Goal: Ask a question

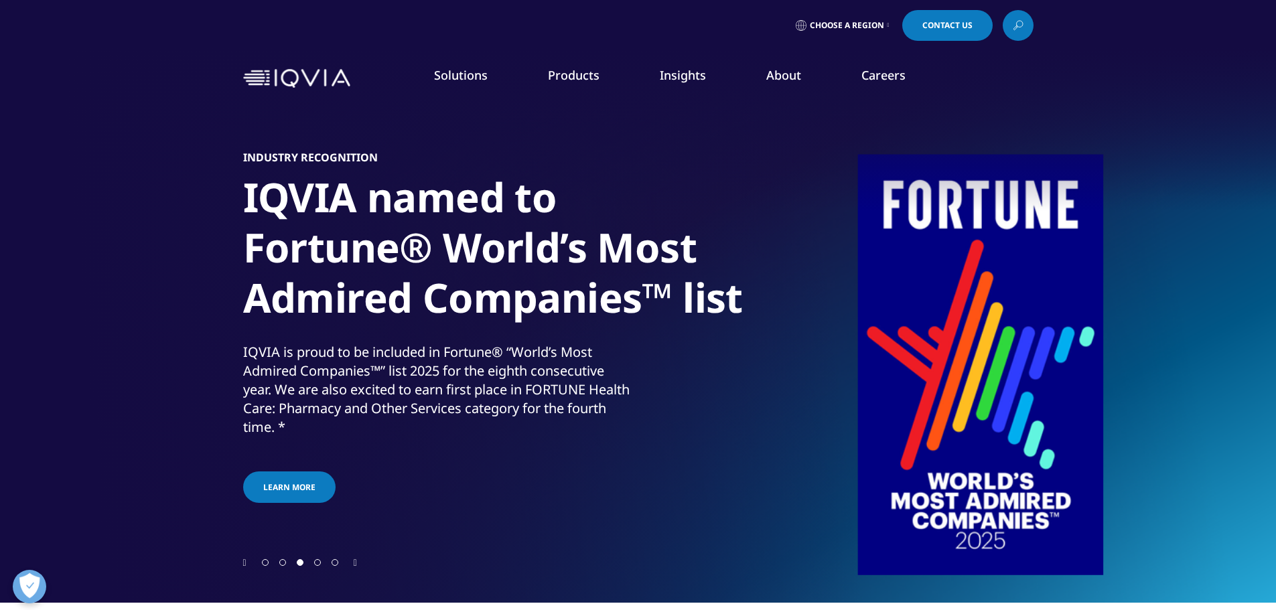
click at [357, 561] on icon "Next slide" at bounding box center [355, 562] width 3 height 9
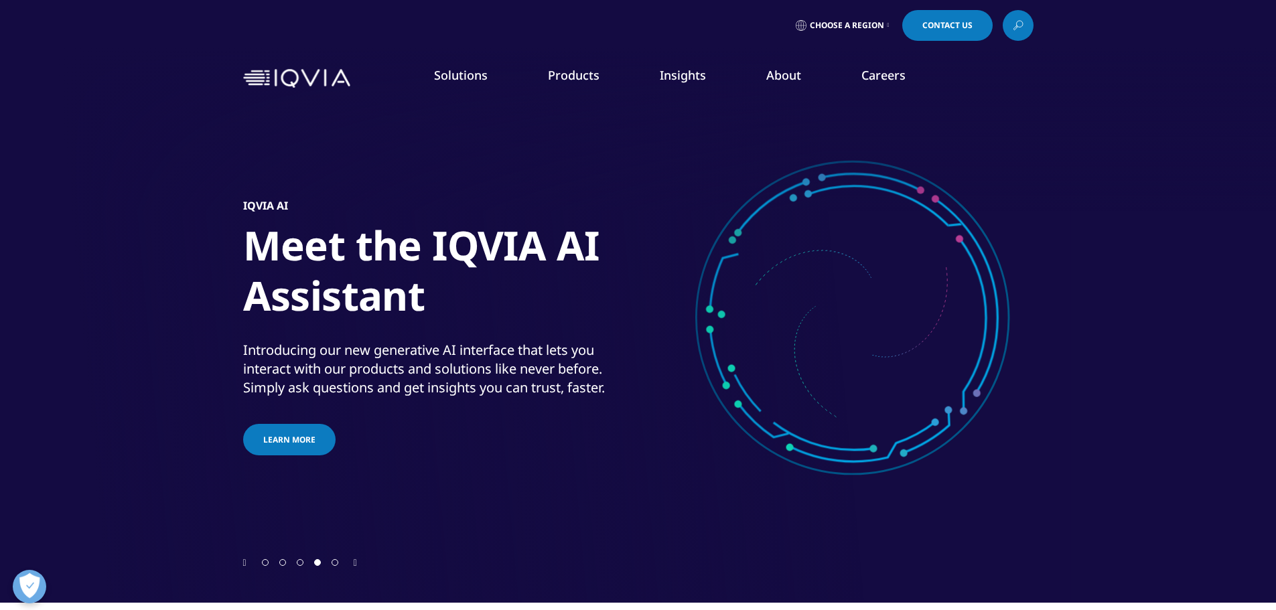
click at [357, 561] on icon "Next slide" at bounding box center [355, 562] width 3 height 9
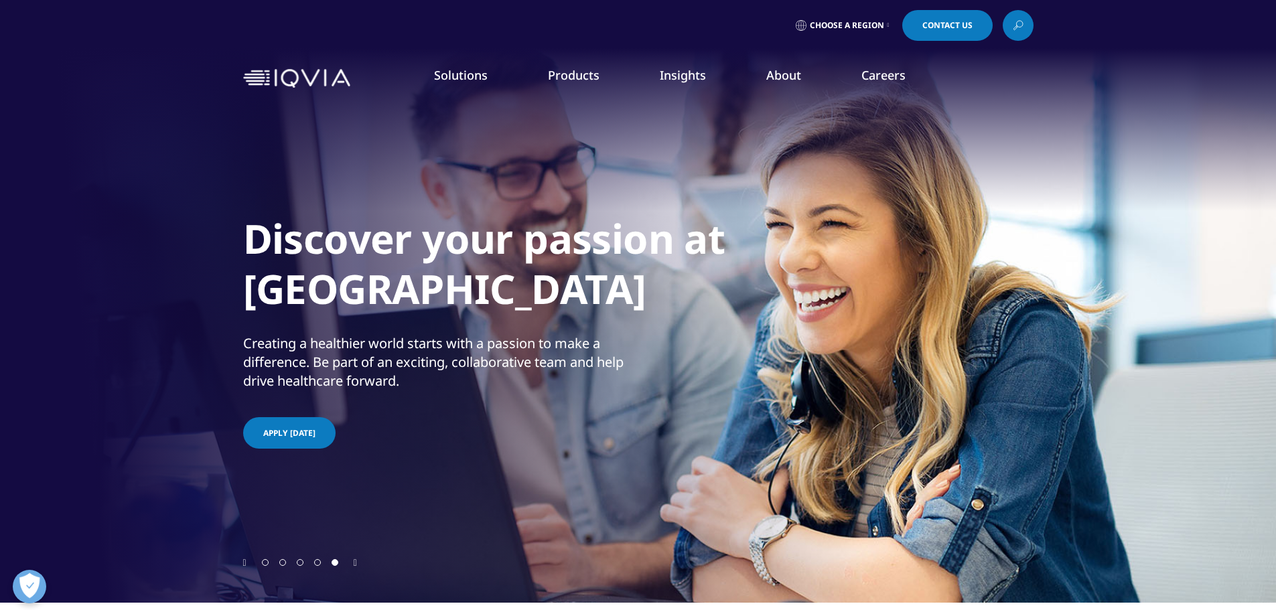
click at [243, 566] on icon "Previous slide" at bounding box center [244, 562] width 3 height 9
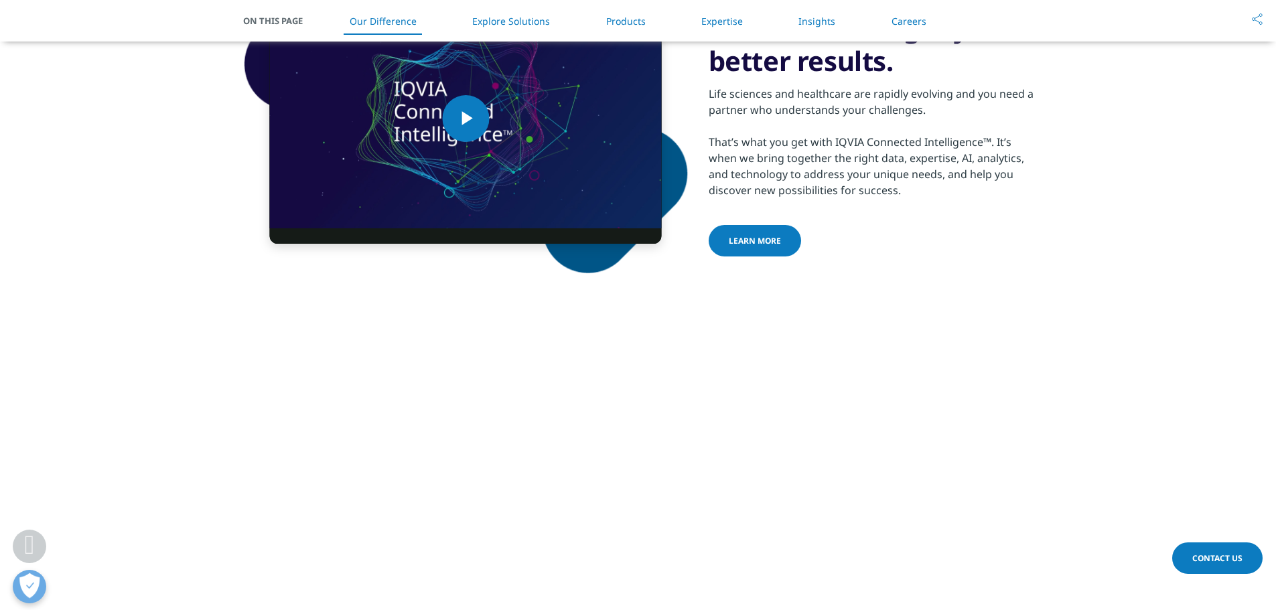
scroll to position [938, 0]
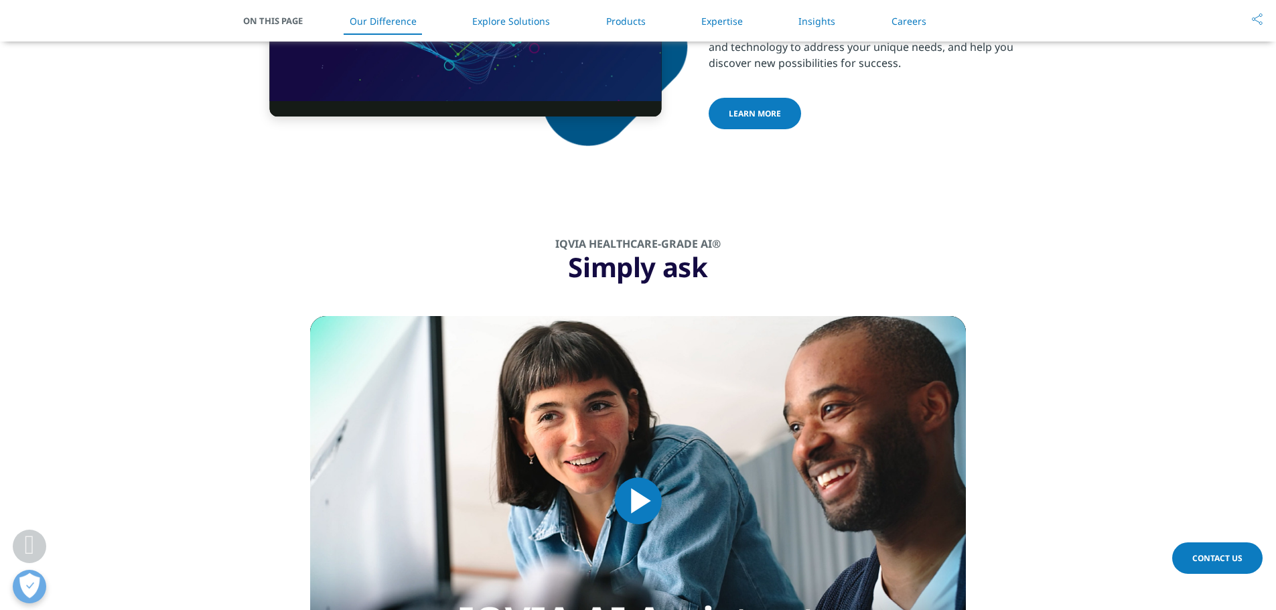
click at [1213, 556] on span "Contact Us" at bounding box center [1217, 557] width 50 height 11
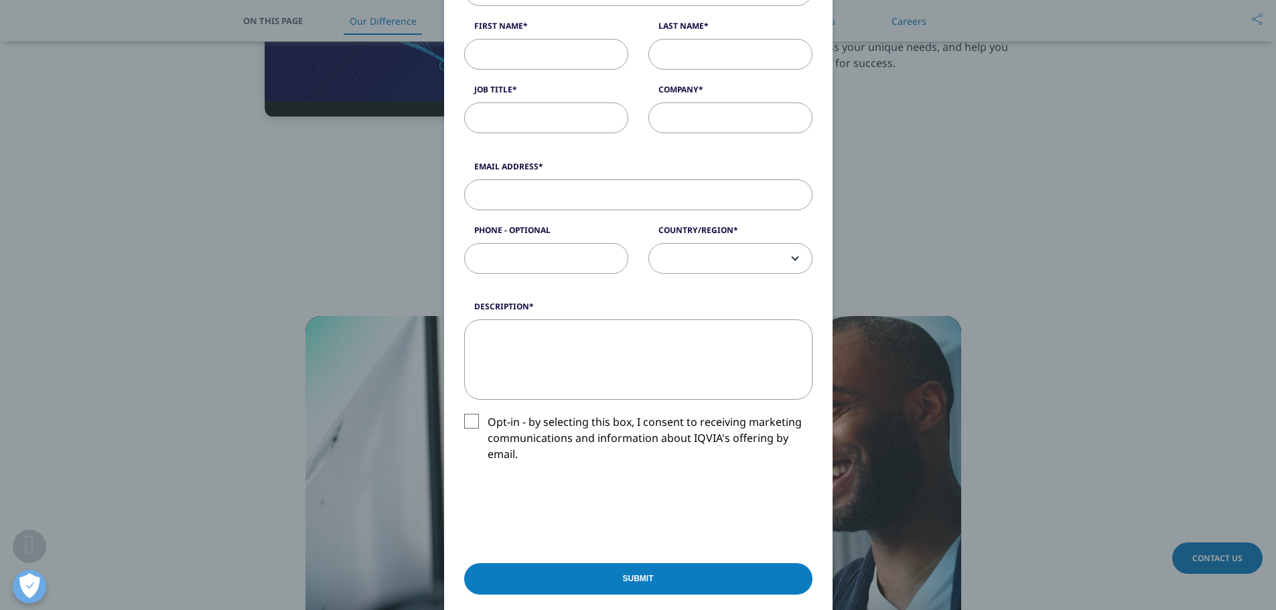
scroll to position [201, 0]
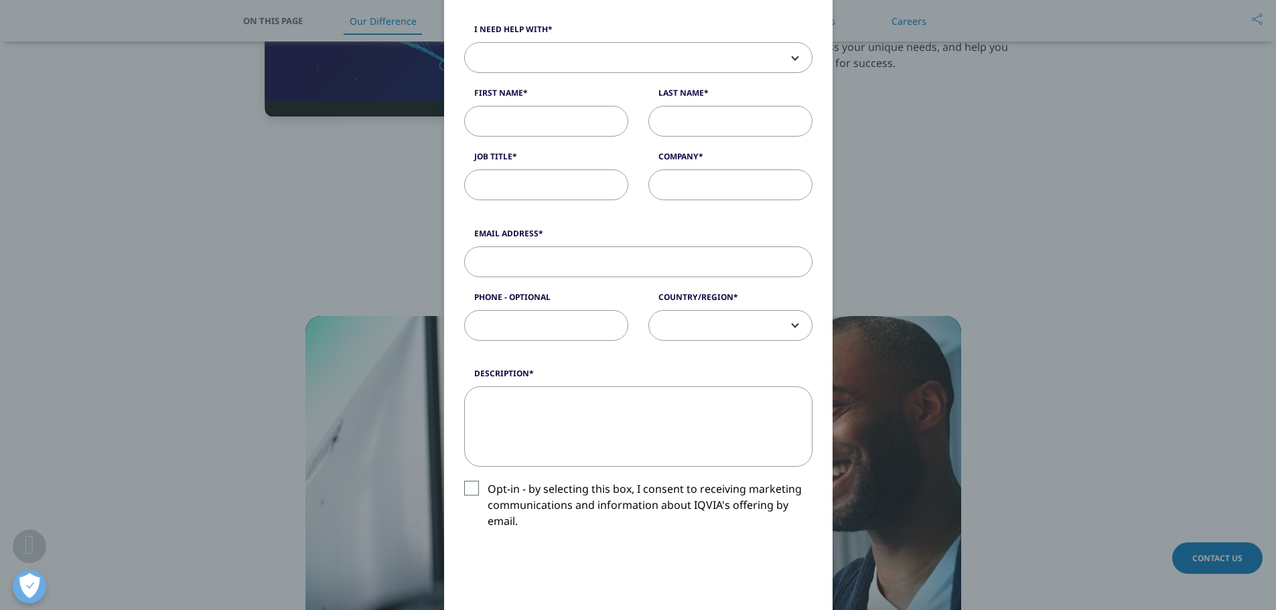
click at [612, 64] on span at bounding box center [638, 58] width 347 height 31
click at [598, 73] on div "Please fill in all required fields below. If you're interested in a career with…" at bounding box center [638, 84] width 368 height 260
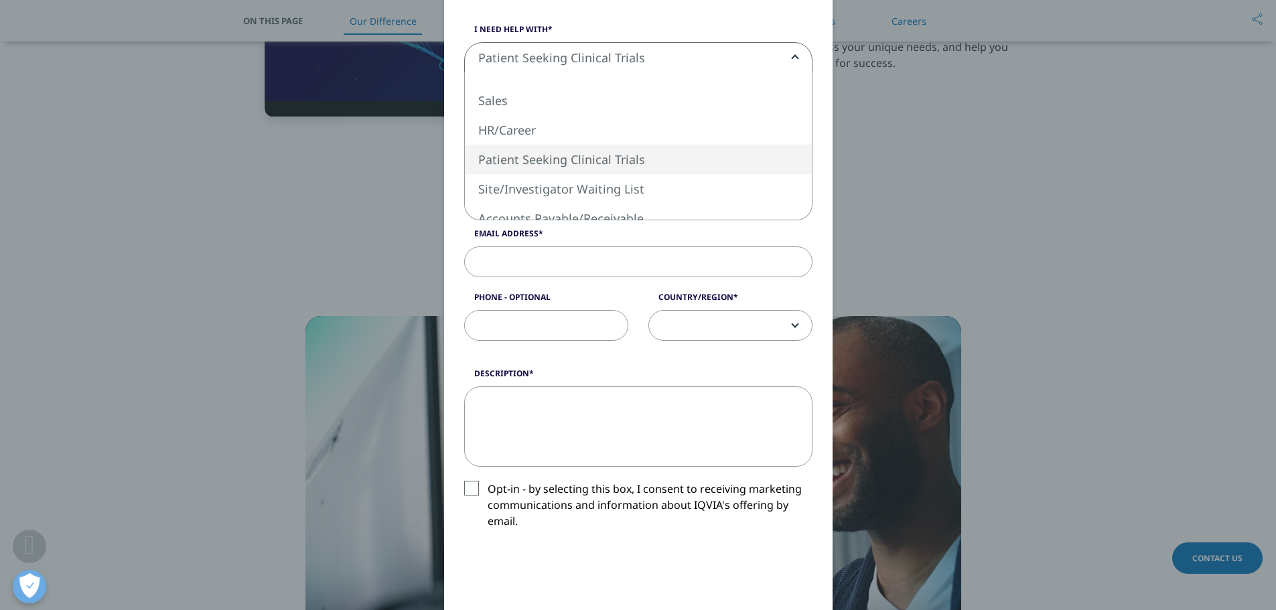
click at [606, 59] on span "Patient Seeking Clinical Trials" at bounding box center [638, 58] width 347 height 31
select select "Sales"
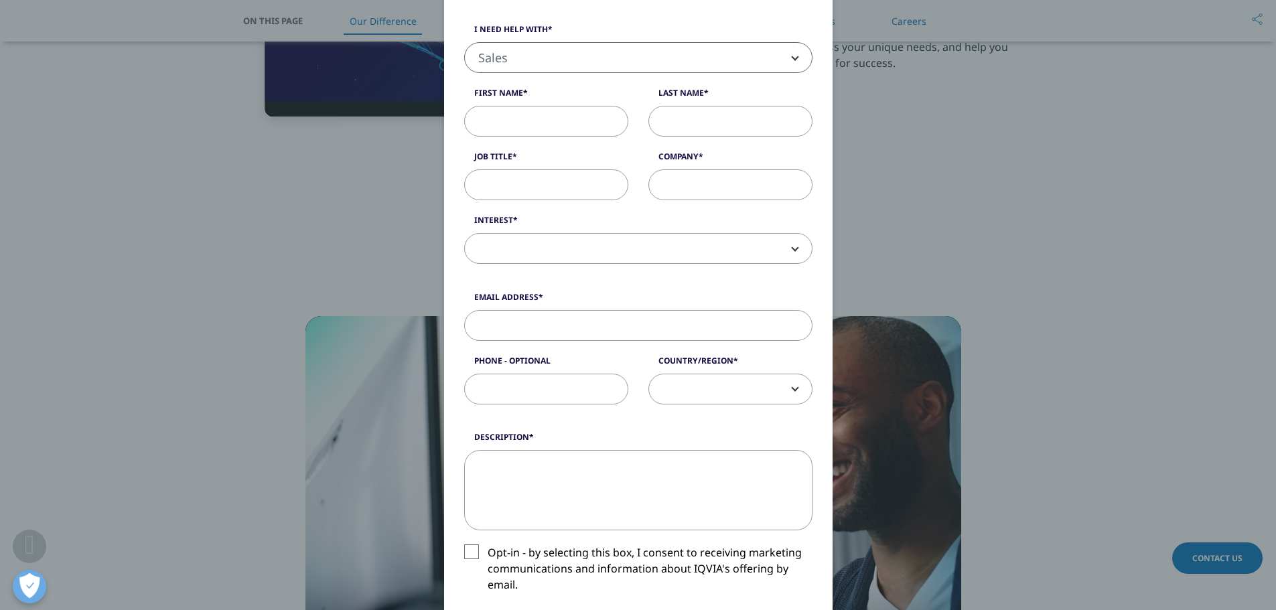
click at [581, 246] on span at bounding box center [638, 249] width 347 height 31
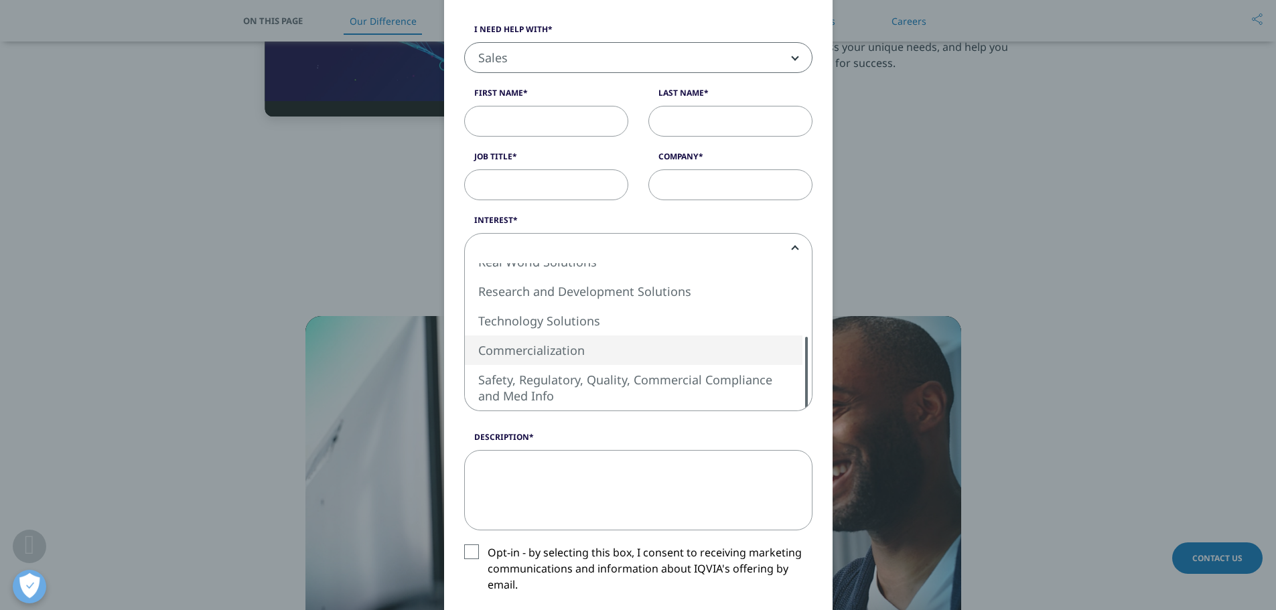
click at [568, 465] on textarea "Description" at bounding box center [638, 490] width 348 height 80
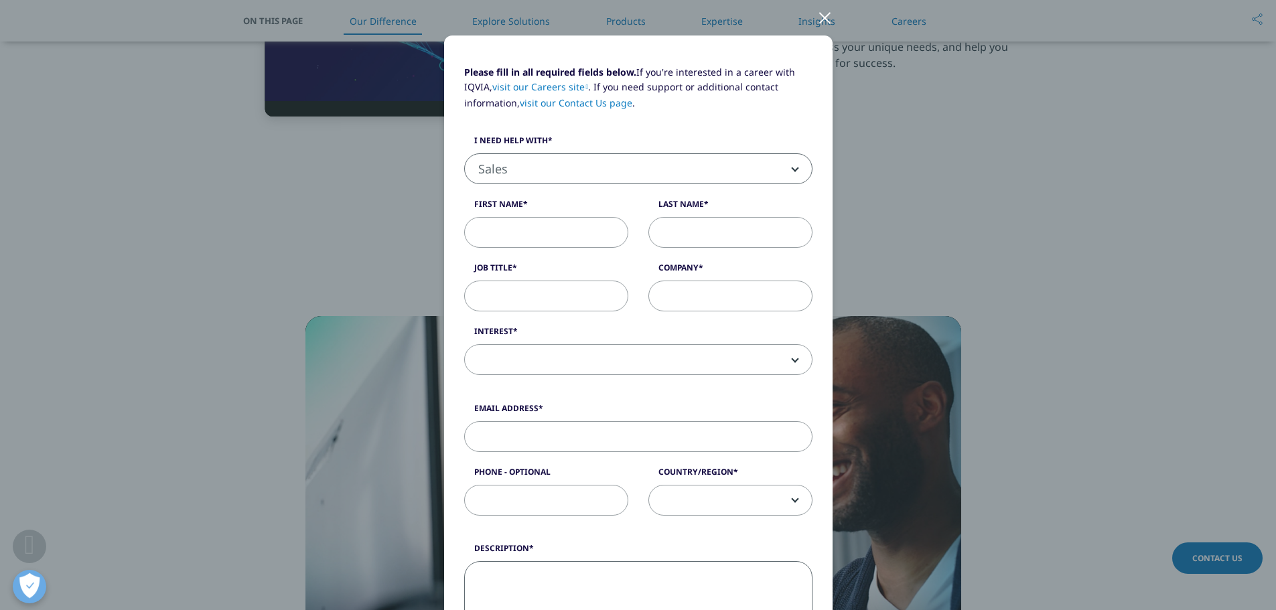
scroll to position [0, 0]
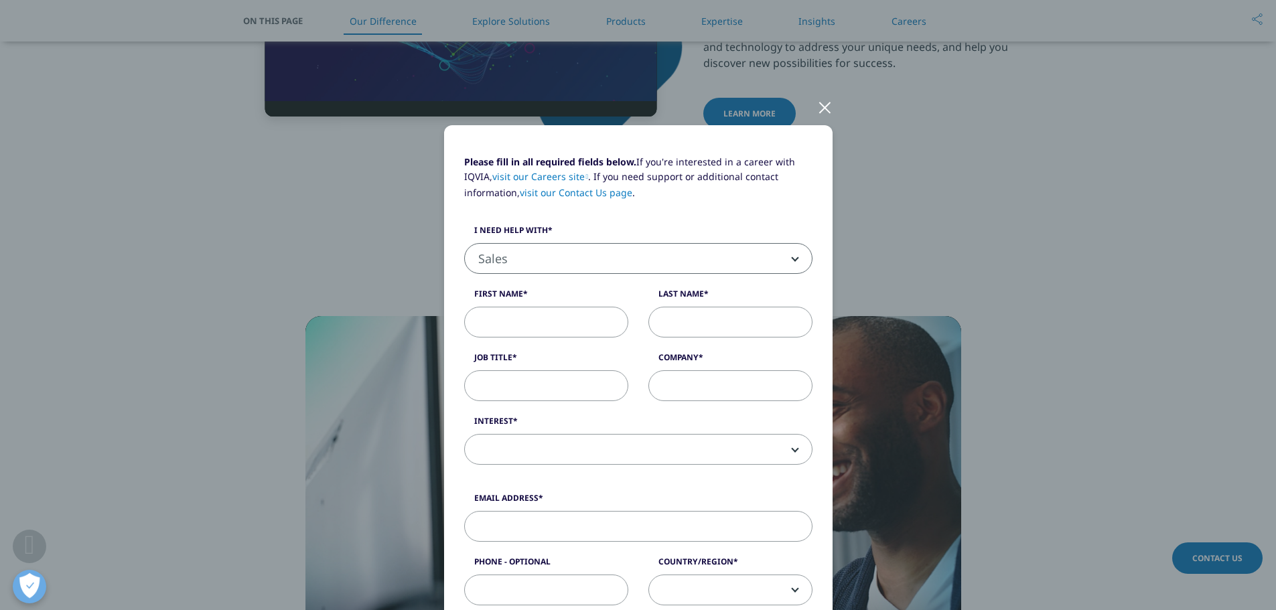
click at [996, 205] on div "Please fill in all required fields below. If you're interested in a career with…" at bounding box center [638, 588] width 790 height 1177
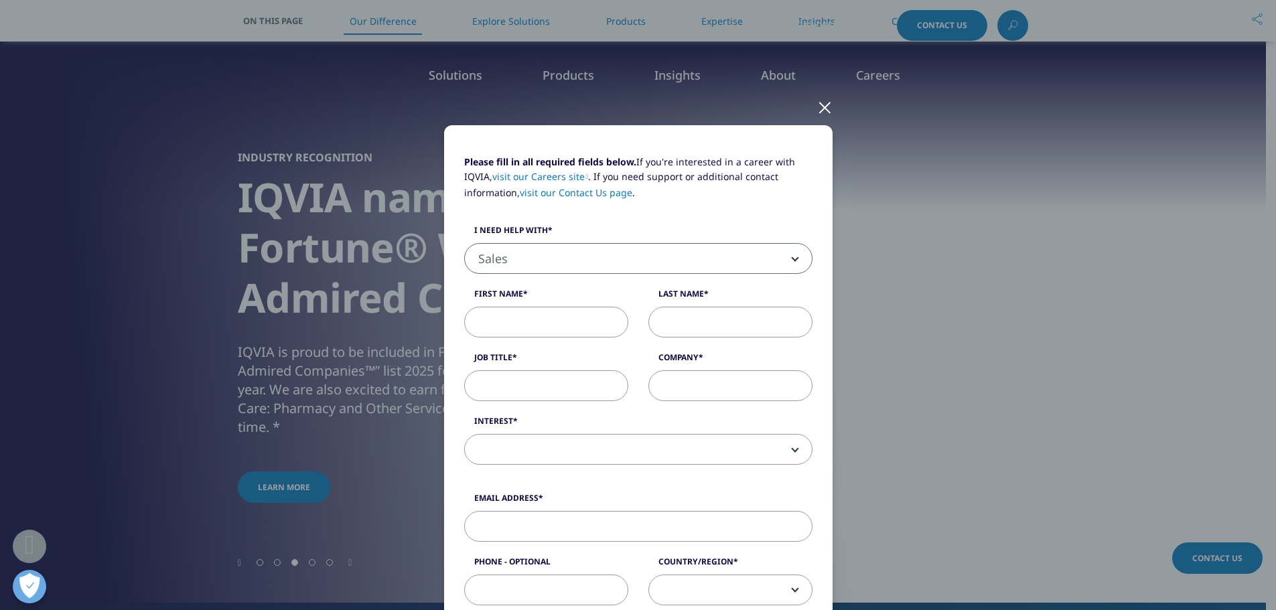
select select "Sales"
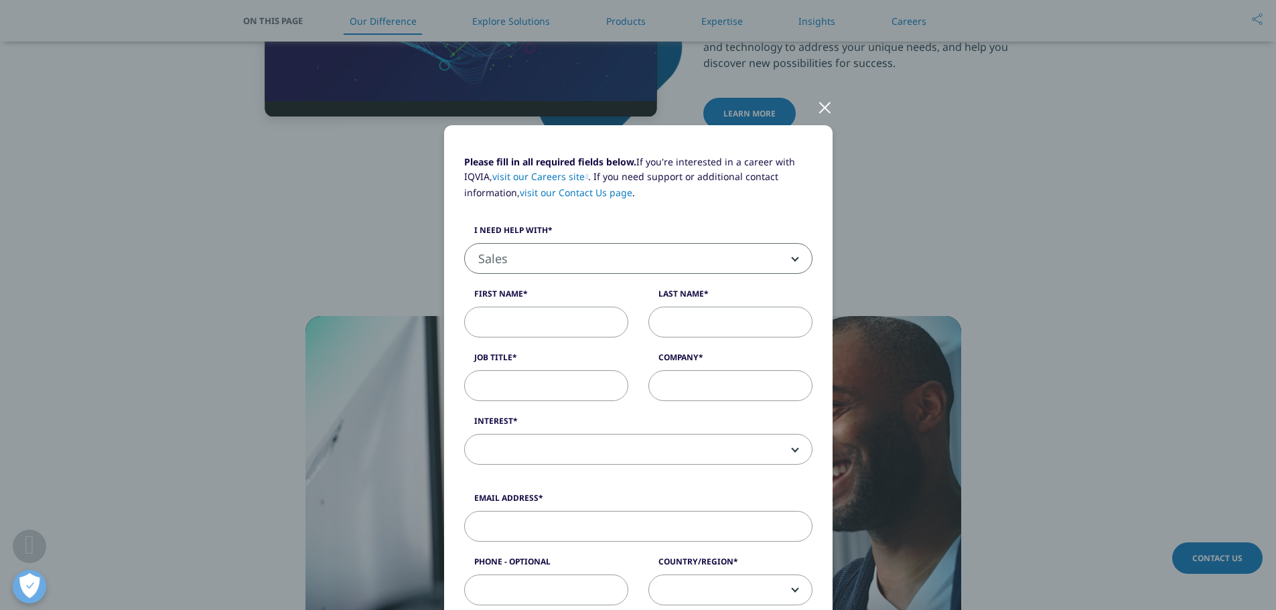
click at [823, 110] on div at bounding box center [824, 106] width 15 height 37
